Goal: Information Seeking & Learning: Learn about a topic

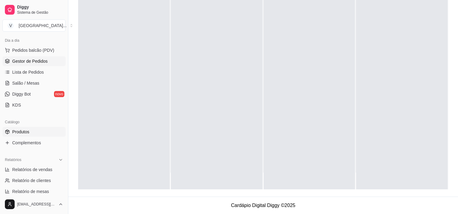
scroll to position [224, 0]
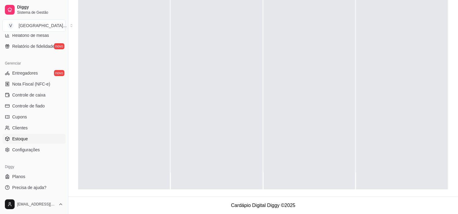
click at [37, 139] on link "Estoque" at bounding box center [33, 139] width 63 height 10
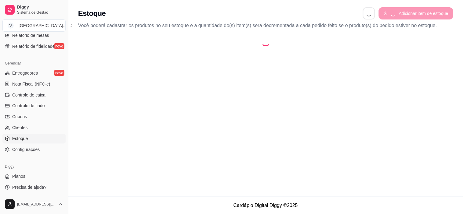
select select "QUANTITY_ORDER"
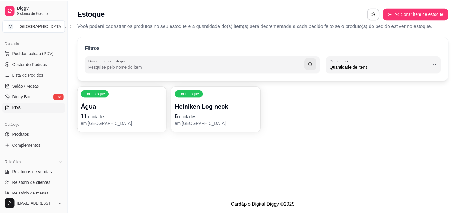
scroll to position [55, 0]
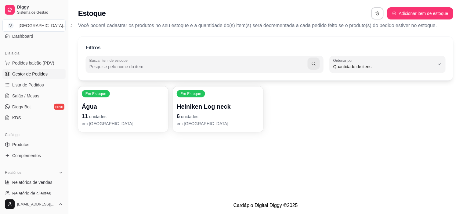
click at [38, 76] on span "Gestor de Pedidos" at bounding box center [29, 74] width 35 height 6
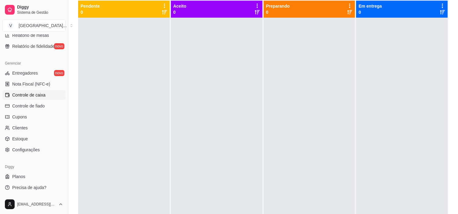
scroll to position [190, 0]
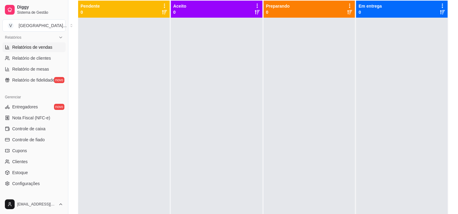
click at [40, 50] on span "Relatórios de vendas" at bounding box center [32, 47] width 40 height 6
select select "ALL"
select select "0"
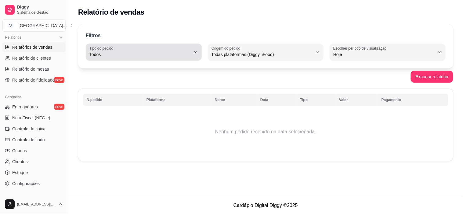
click at [160, 54] on span "Todos" at bounding box center [139, 55] width 101 height 6
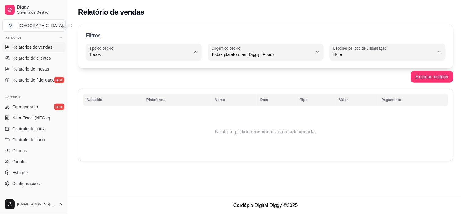
click at [391, 55] on span "Hoje" at bounding box center [383, 55] width 101 height 6
click at [334, 81] on li "Ontem" at bounding box center [387, 78] width 106 height 9
type input "1"
select select "1"
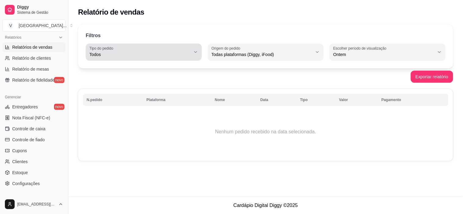
click at [147, 53] on span "Todos" at bounding box center [139, 55] width 101 height 6
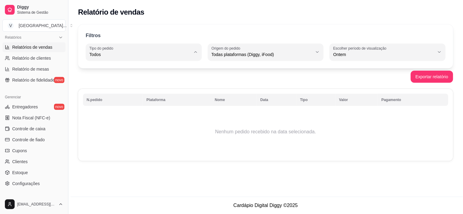
click at [105, 72] on span "Todos" at bounding box center [141, 69] width 96 height 6
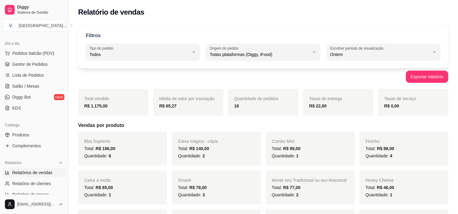
scroll to position [55, 0]
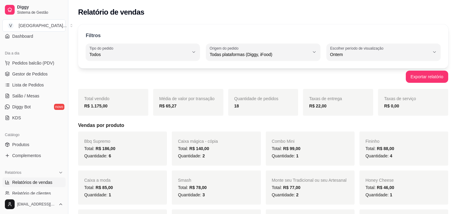
click at [26, 69] on ul "Pedidos balcão (PDV) Gestor de Pedidos Lista de Pedidos Salão / Mesas Diggy Bot…" at bounding box center [33, 90] width 63 height 65
click at [29, 77] on span "Gestor de Pedidos" at bounding box center [29, 74] width 35 height 6
